Goal: Navigation & Orientation: Find specific page/section

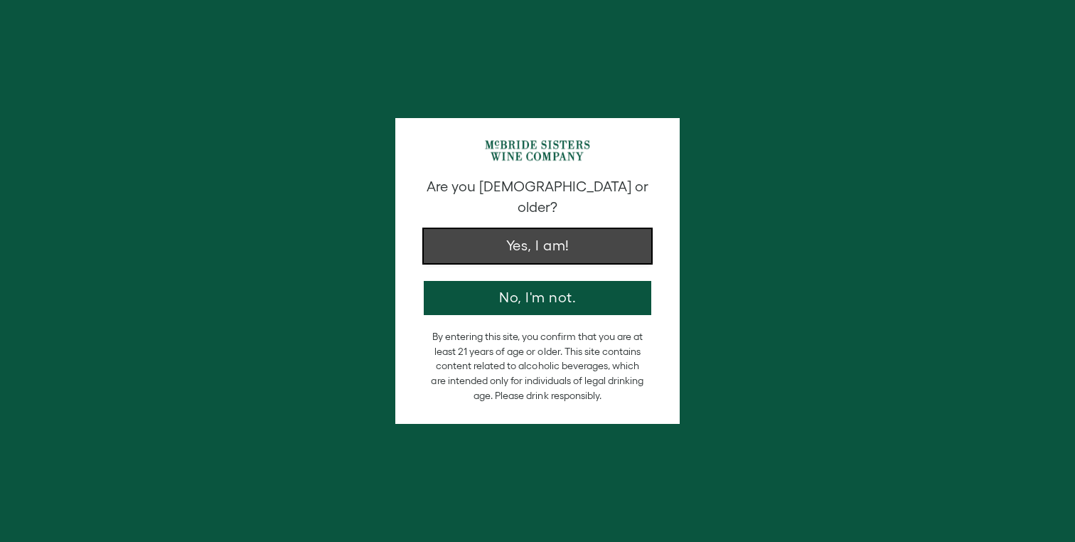
click at [504, 237] on button "Yes, I am!" at bounding box center [538, 246] width 228 height 34
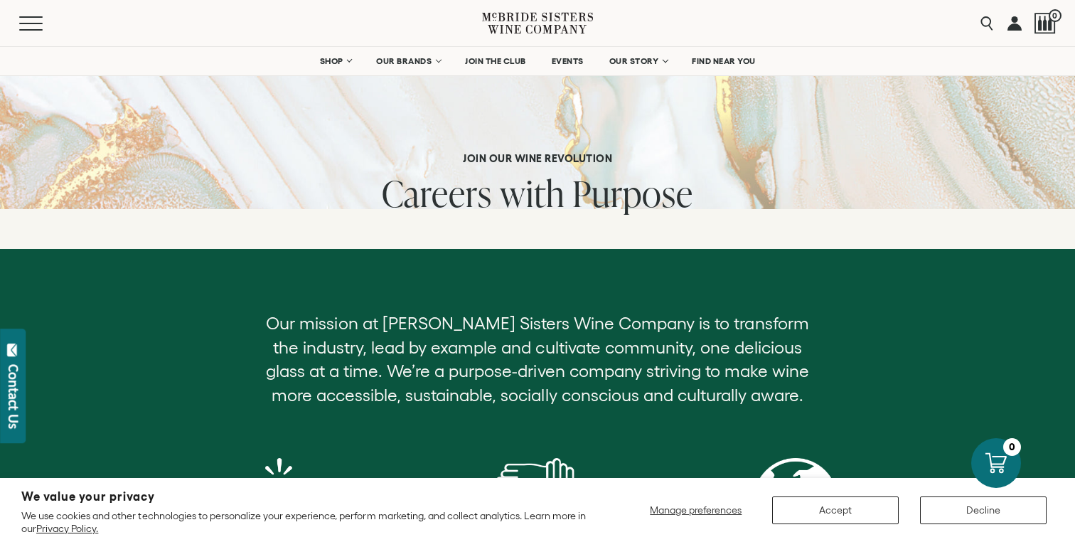
click at [799, 526] on div "We value your privacy We use cookies and other technologies to personalize your…" at bounding box center [537, 510] width 1033 height 50
click at [796, 515] on button "Accept" at bounding box center [835, 510] width 127 height 28
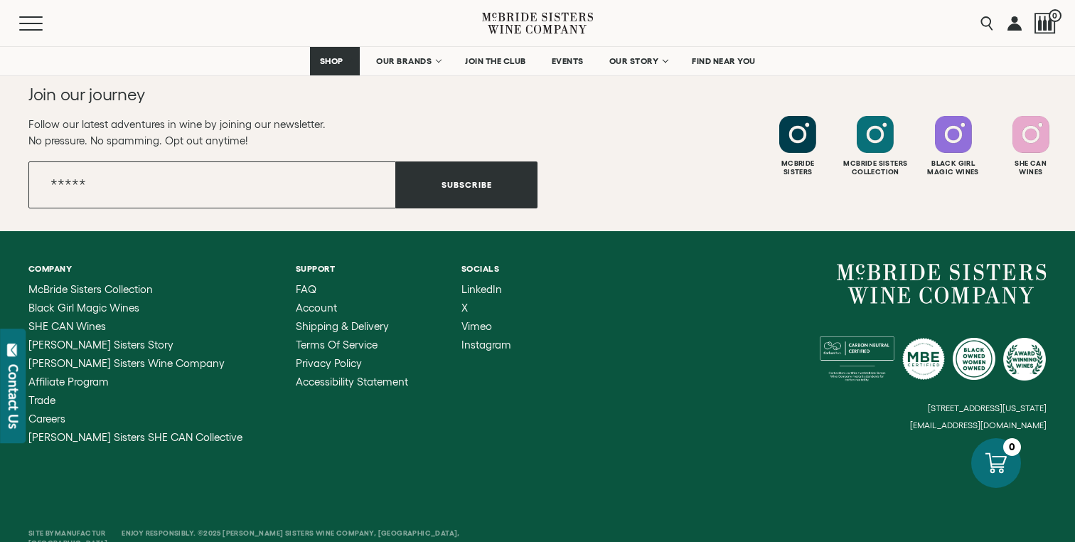
scroll to position [1475, 0]
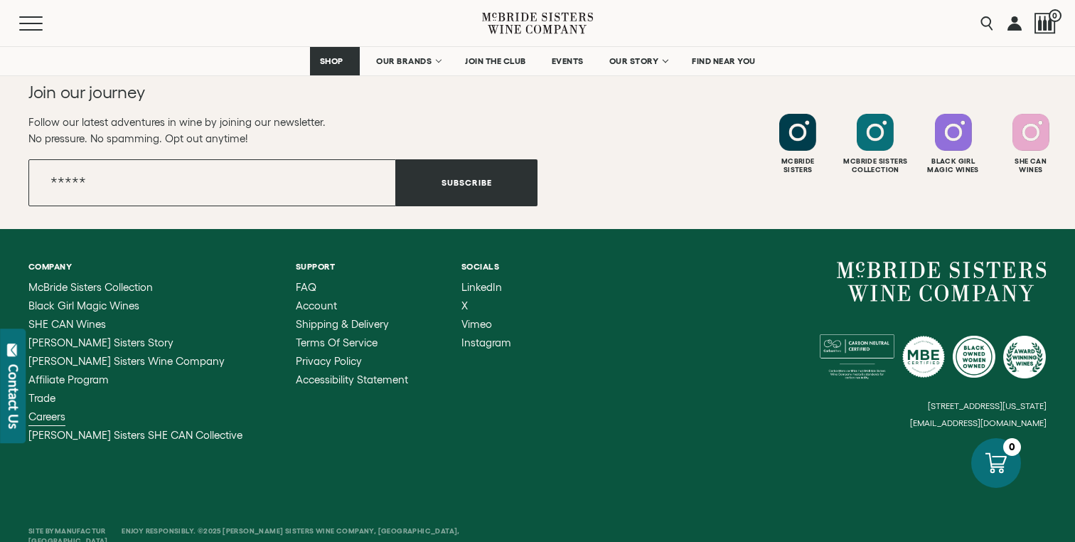
click at [63, 419] on span "Careers" at bounding box center [46, 416] width 37 height 12
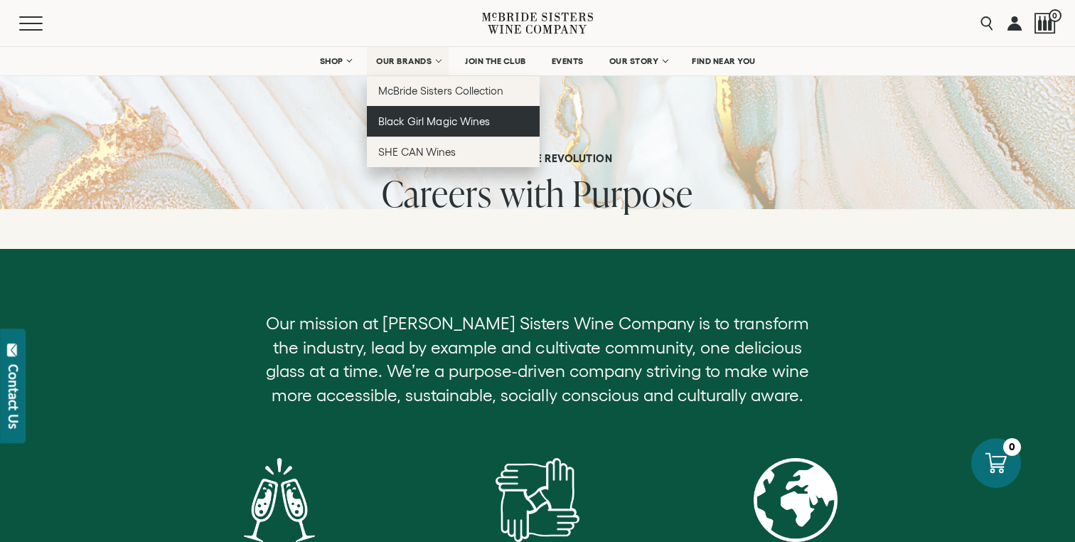
click at [423, 124] on span "Black Girl Magic Wines" at bounding box center [433, 121] width 111 height 12
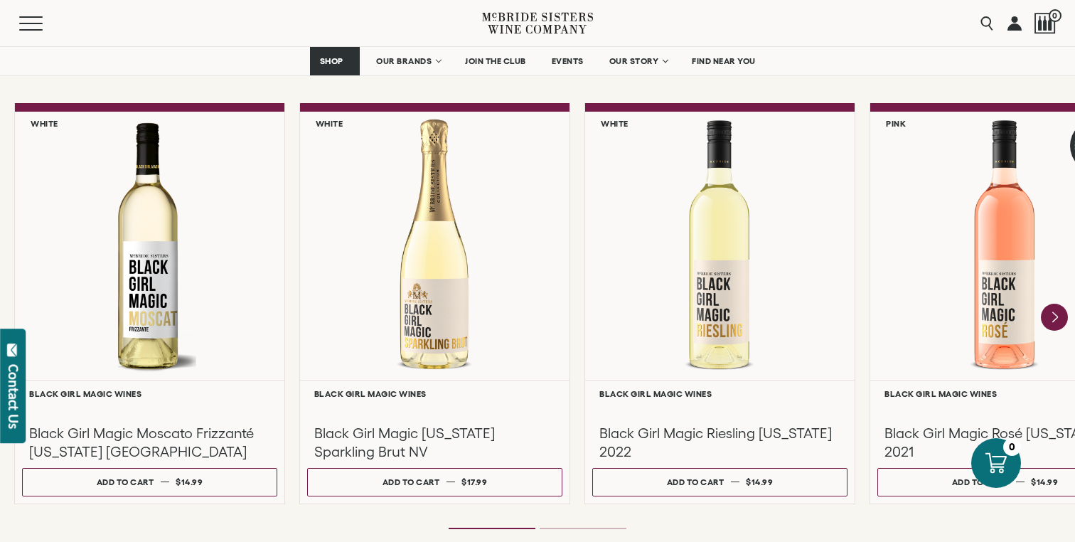
scroll to position [1231, 0]
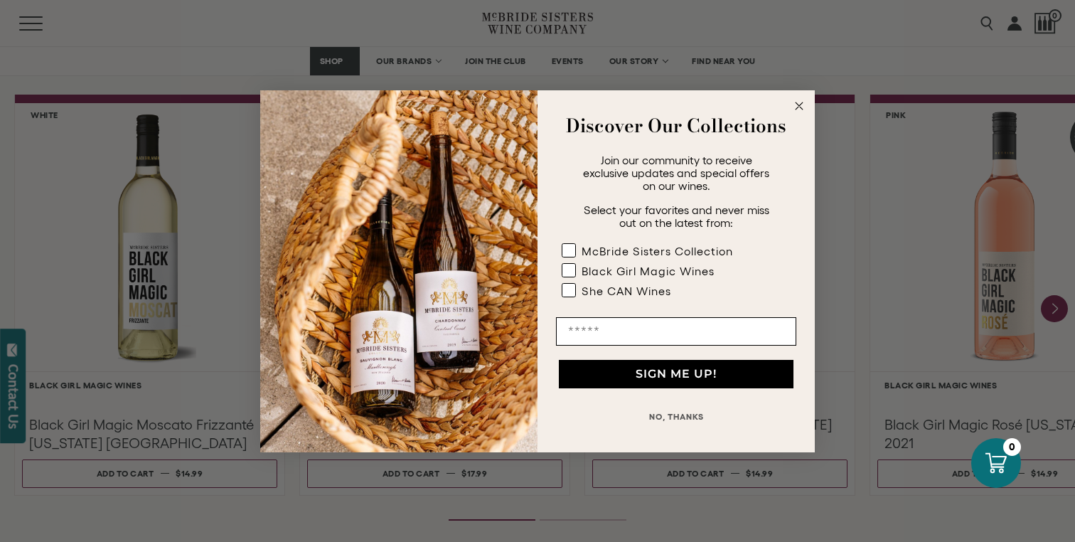
click at [801, 108] on icon "Close dialog" at bounding box center [799, 105] width 7 height 7
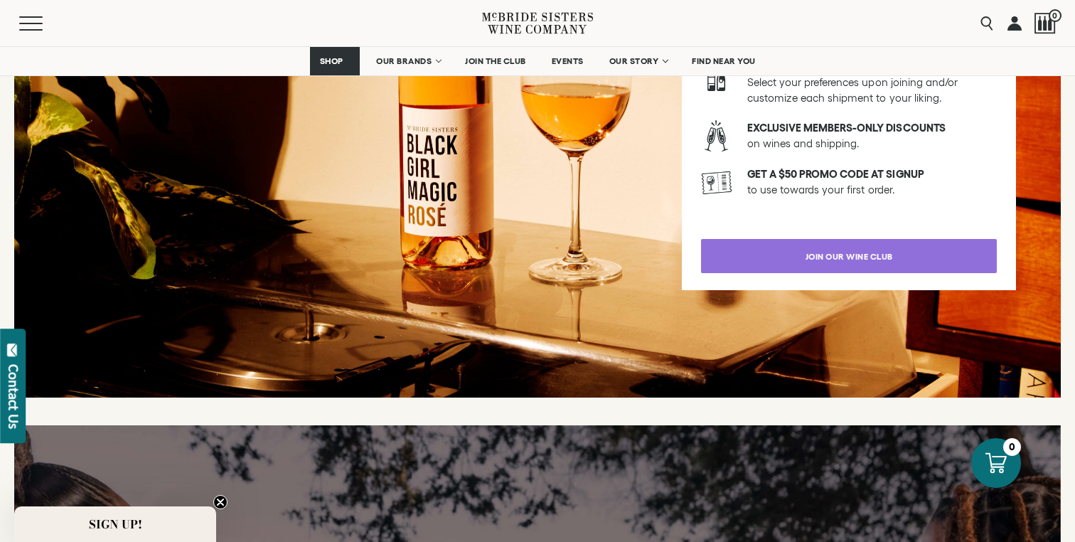
scroll to position [2634, 0]
